Goal: Information Seeking & Learning: Learn about a topic

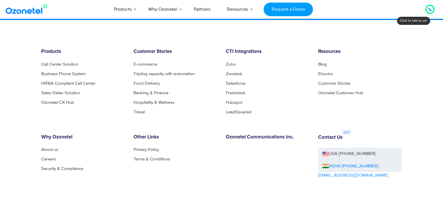
scroll to position [3132, 0]
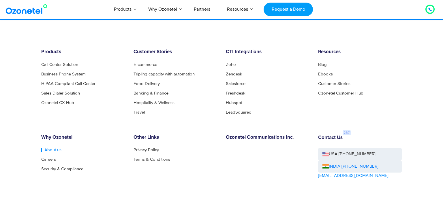
click at [49, 149] on link "About us" at bounding box center [51, 149] width 20 height 4
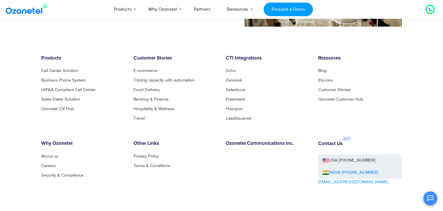
scroll to position [593, 0]
